Goal: Use online tool/utility: Utilize a website feature to perform a specific function

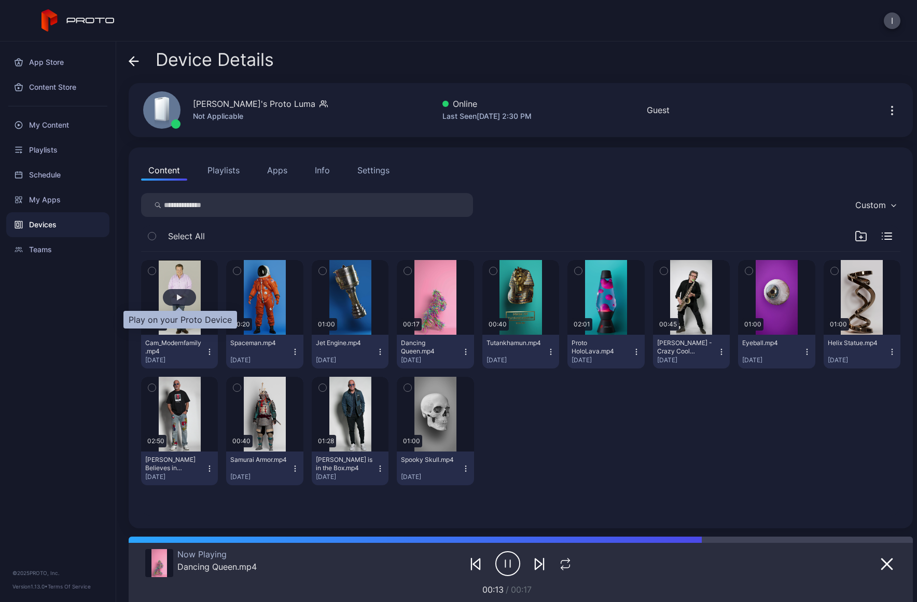
click at [186, 286] on button "button" at bounding box center [179, 297] width 77 height 75
click at [189, 297] on div "button" at bounding box center [179, 297] width 33 height 17
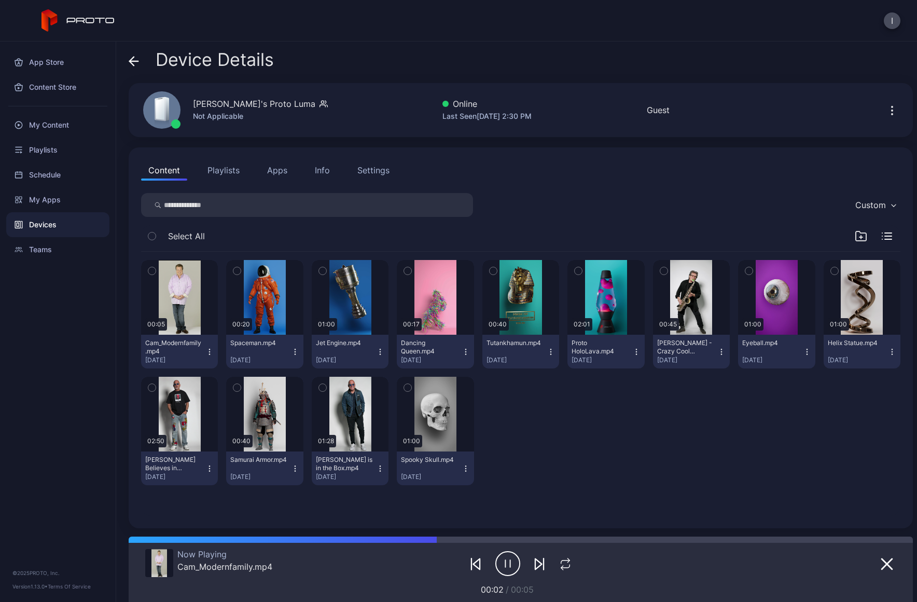
click at [548, 562] on div at bounding box center [520, 563] width 109 height 29
click at [559, 559] on icon "button" at bounding box center [565, 564] width 13 height 12
click at [561, 566] on icon "button" at bounding box center [565, 564] width 17 height 12
click at [258, 318] on button "button" at bounding box center [264, 297] width 77 height 75
click at [39, 118] on div "My Content" at bounding box center [57, 125] width 103 height 25
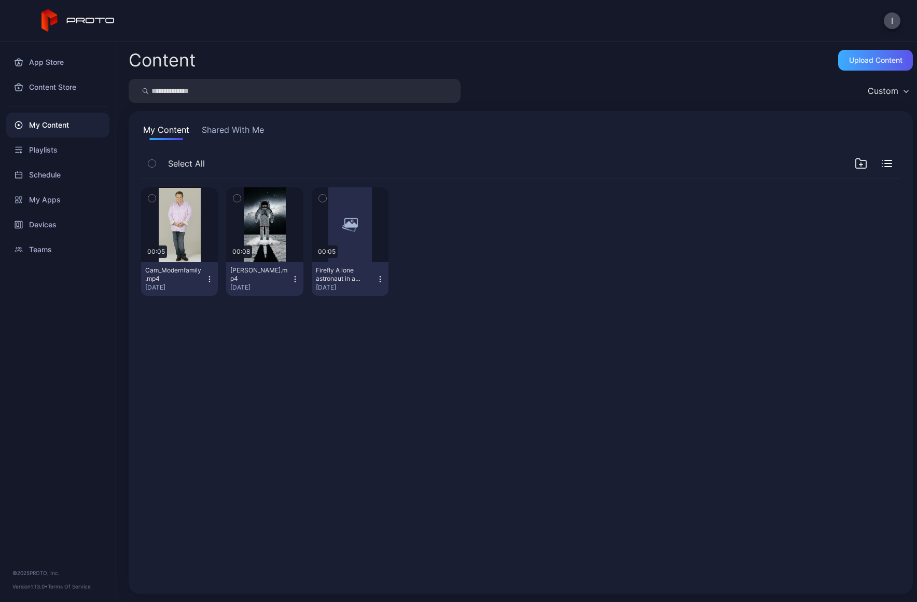
click at [847, 65] on div "Upload Content" at bounding box center [875, 60] width 75 height 21
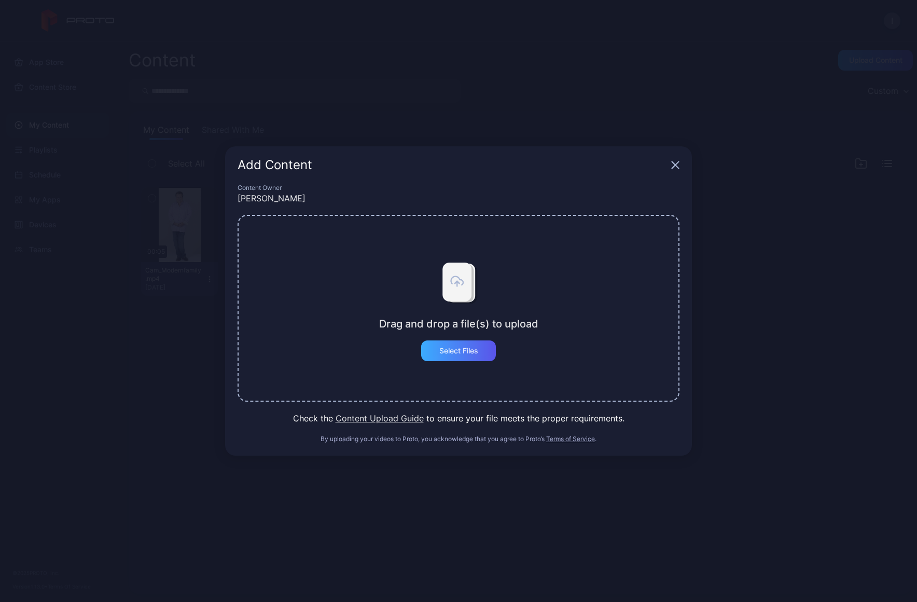
click at [442, 354] on div "Select Files" at bounding box center [458, 350] width 39 height 8
click at [683, 154] on div "Add Content" at bounding box center [458, 164] width 467 height 37
click at [678, 162] on icon "button" at bounding box center [675, 165] width 7 height 7
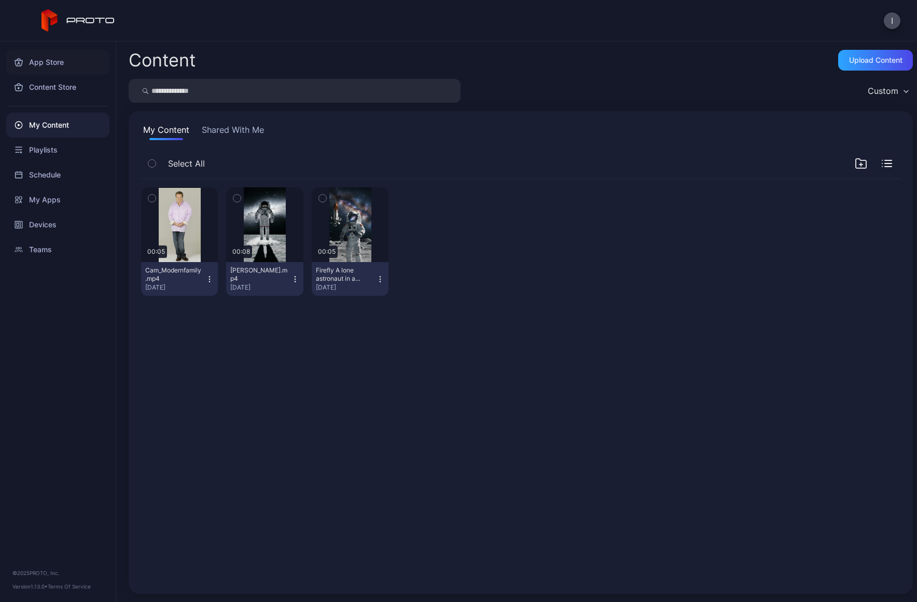
click at [34, 63] on div "App Store" at bounding box center [57, 62] width 103 height 25
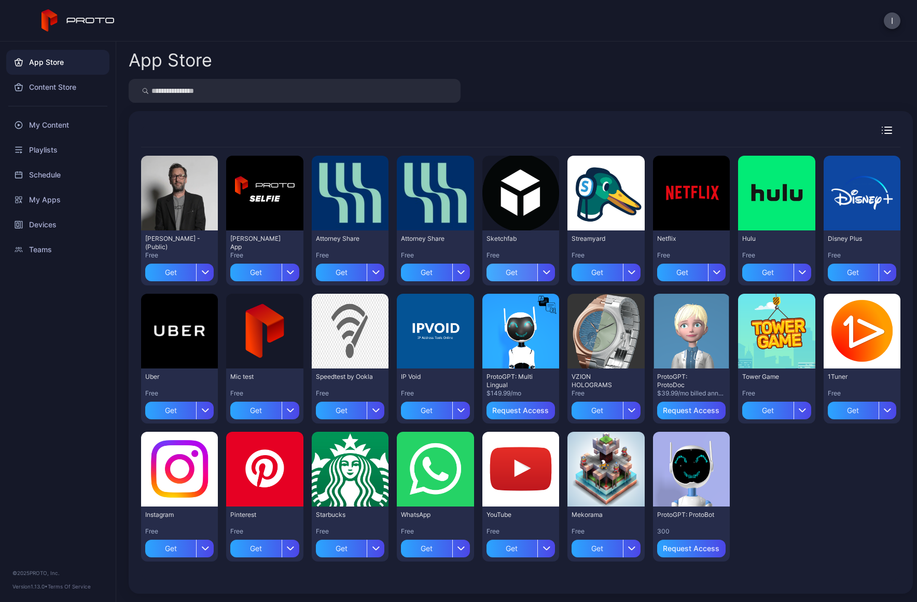
click at [521, 274] on div "Get" at bounding box center [512, 272] width 51 height 18
click at [523, 266] on div "My Apps" at bounding box center [521, 272] width 68 height 18
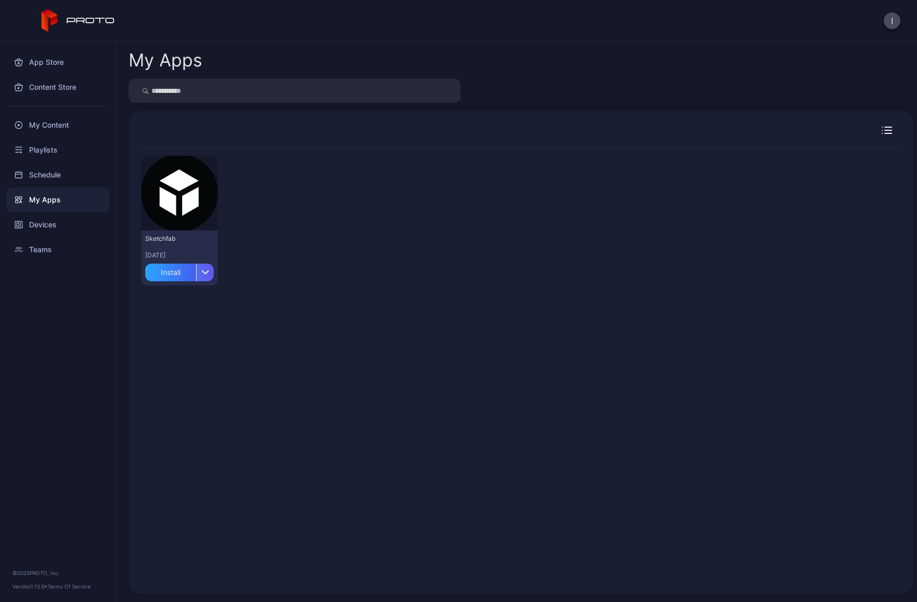
click at [205, 271] on icon "button" at bounding box center [206, 272] width 8 height 4
click at [179, 272] on div "Install" at bounding box center [170, 272] width 51 height 18
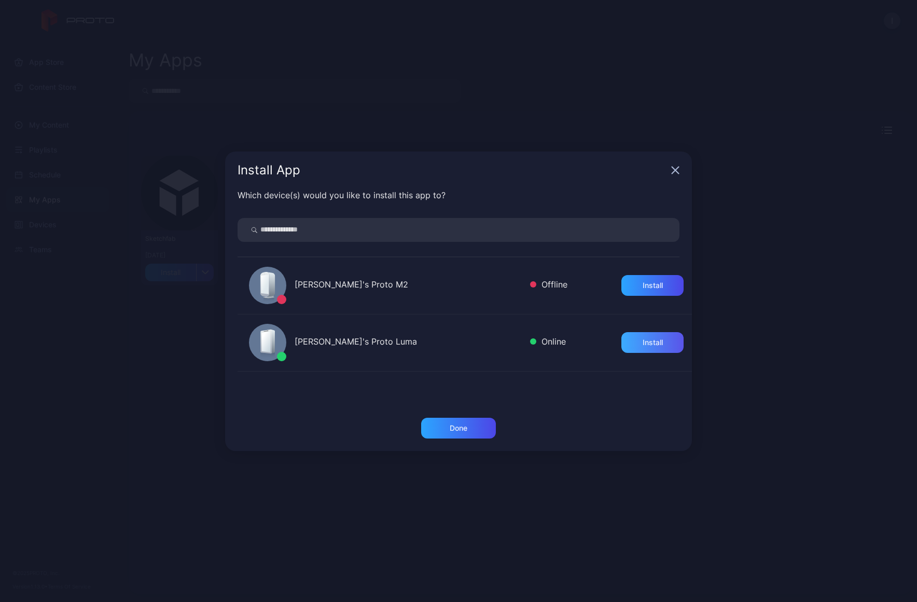
click at [622, 337] on div "Install" at bounding box center [652, 342] width 62 height 21
click at [469, 429] on div "Done" at bounding box center [458, 428] width 75 height 21
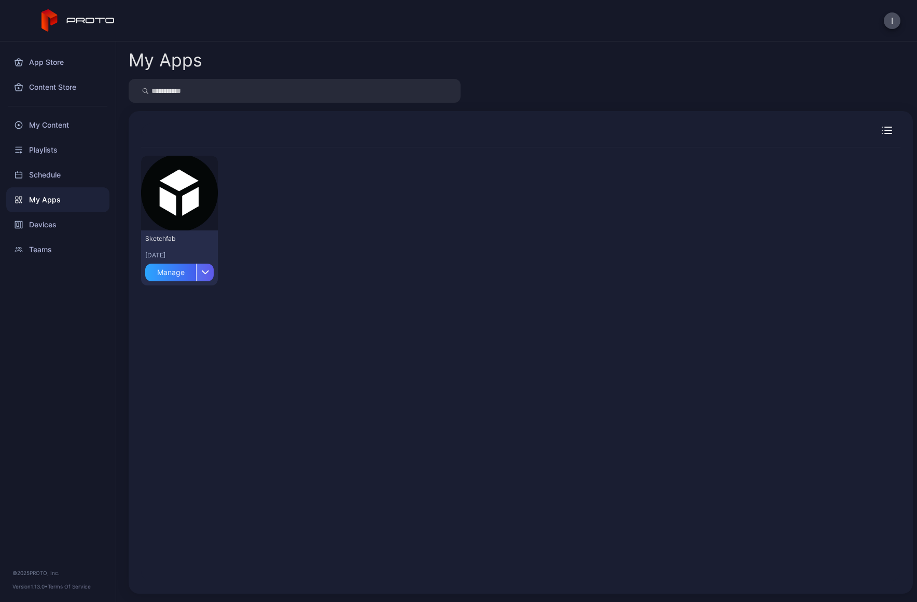
click at [211, 275] on div "button" at bounding box center [205, 272] width 18 height 18
click at [177, 221] on div "Preview" at bounding box center [179, 193] width 77 height 75
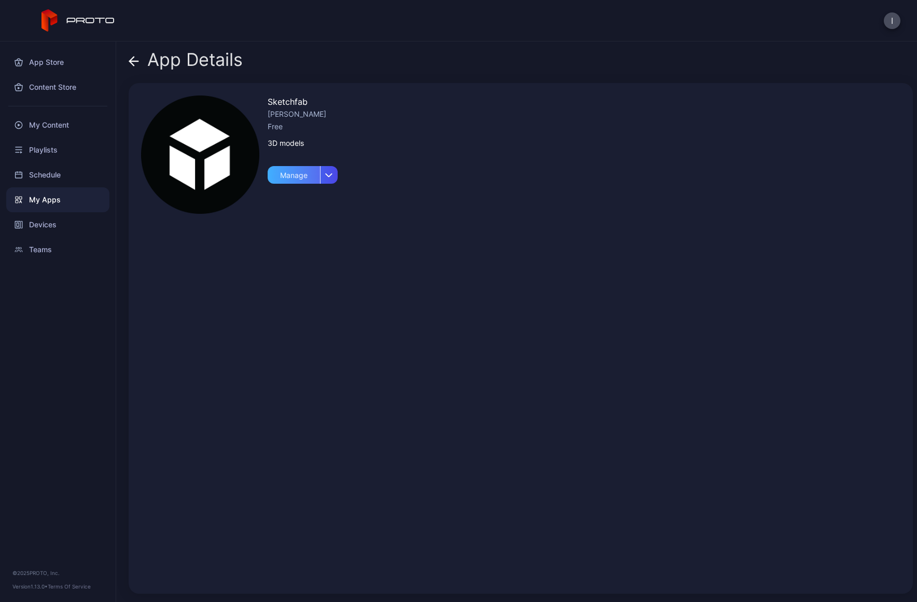
click at [302, 182] on div "Manage" at bounding box center [294, 175] width 52 height 18
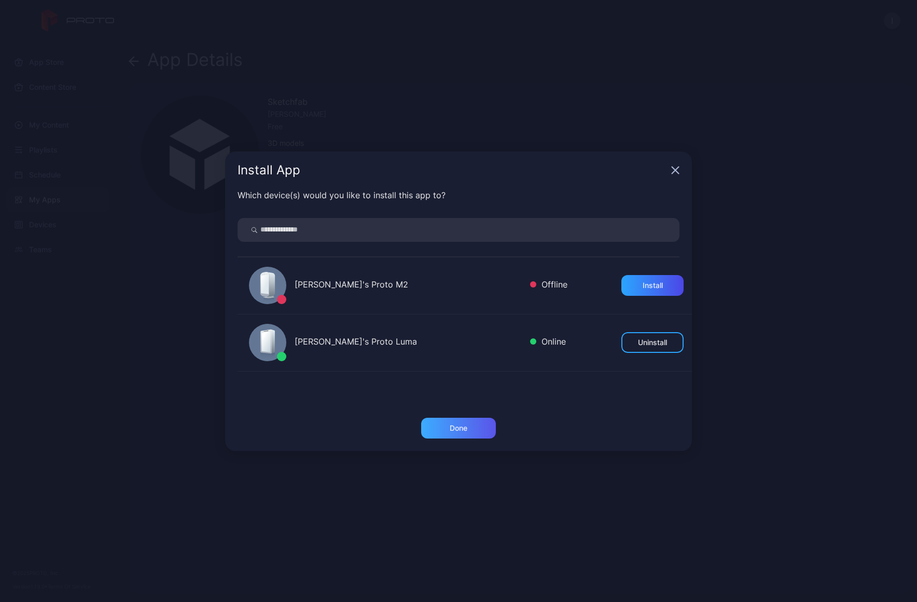
click at [473, 426] on div "Done" at bounding box center [458, 428] width 75 height 21
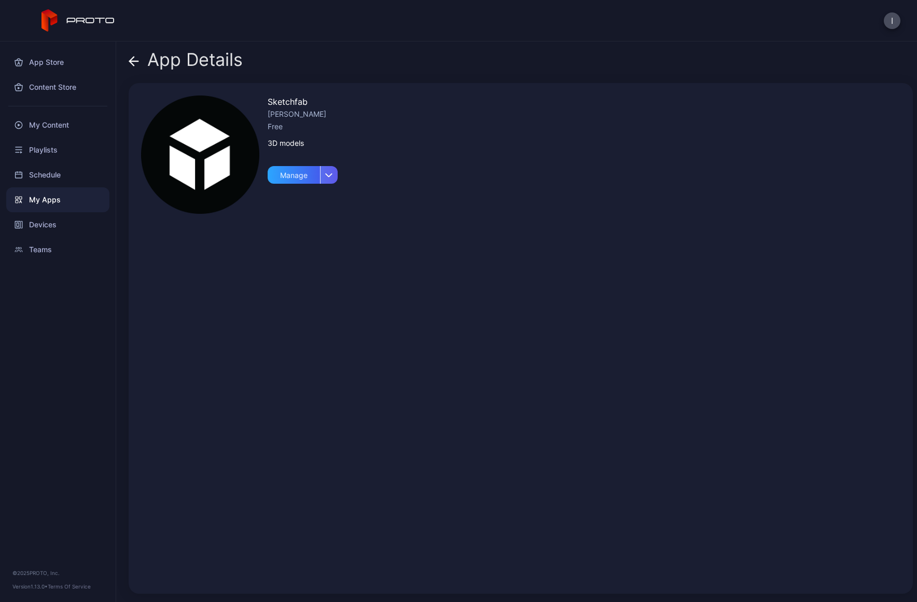
click at [329, 183] on div "button" at bounding box center [329, 175] width 18 height 18
click at [422, 179] on div "Sketchfab [PERSON_NAME] Free 3D models Manage" at bounding box center [521, 338] width 784 height 510
click at [204, 138] on img at bounding box center [200, 154] width 118 height 118
